Goal: Transaction & Acquisition: Purchase product/service

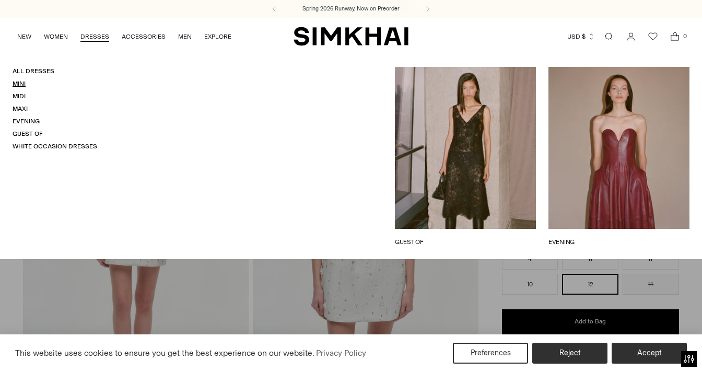
click at [18, 87] on link "Mini" at bounding box center [19, 83] width 13 height 7
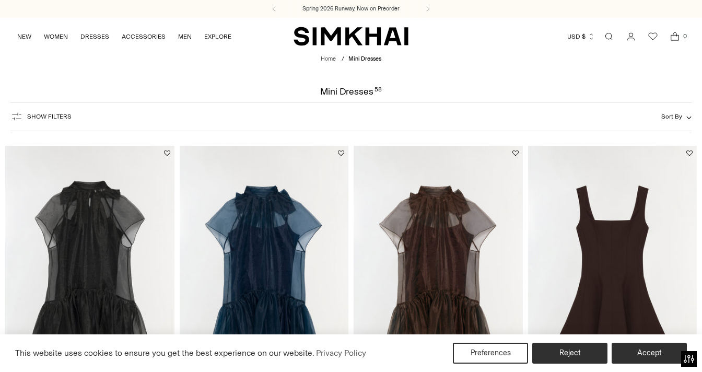
click at [45, 112] on button "Show Filters" at bounding box center [40, 116] width 61 height 17
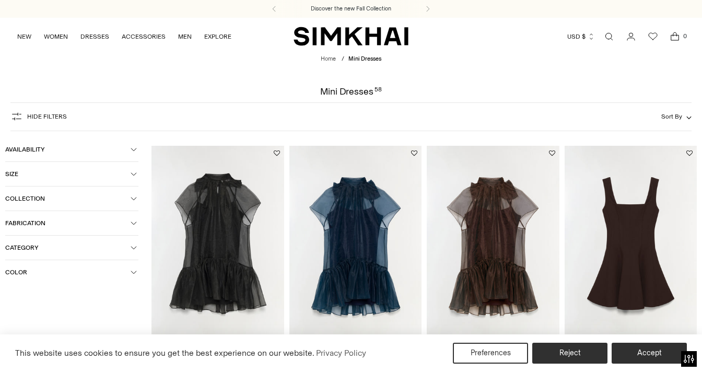
click at [29, 271] on span "Color" at bounding box center [67, 271] width 125 height 7
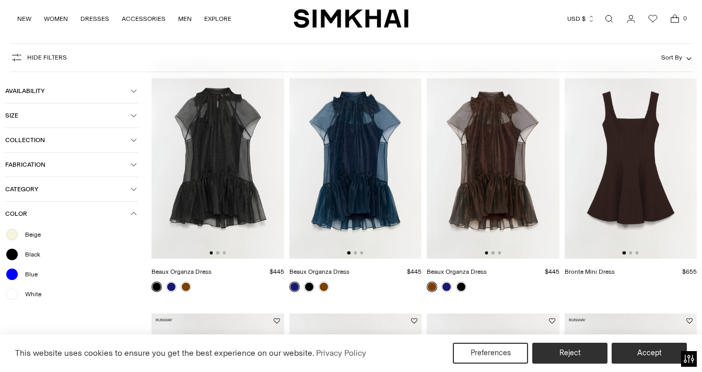
scroll to position [86, 0]
click at [17, 293] on div at bounding box center [12, 294] width 14 height 14
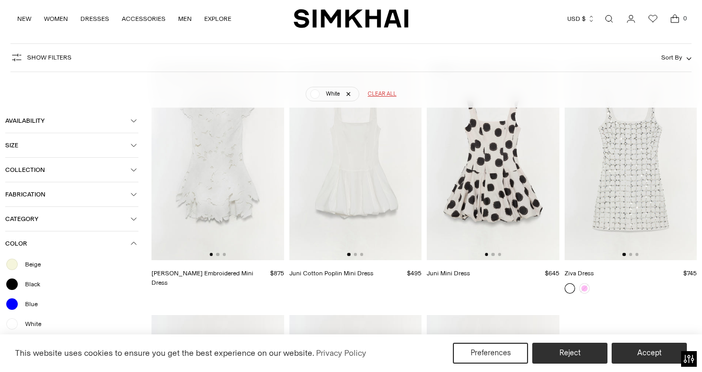
scroll to position [115, 0]
click at [629, 186] on img at bounding box center [630, 159] width 133 height 198
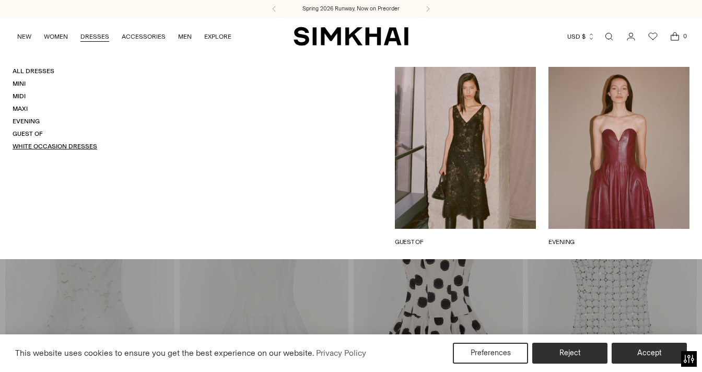
click at [63, 149] on link "White Occasion Dresses" at bounding box center [55, 146] width 85 height 7
